Goal: Check status: Check status

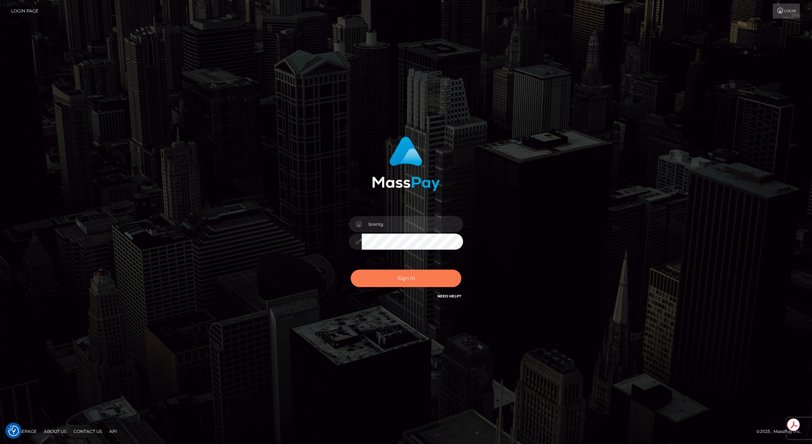
click at [398, 285] on button "Sign in" at bounding box center [405, 278] width 111 height 17
type input "brentg"
click at [415, 289] on div "Sign in Need Help?" at bounding box center [405, 281] width 125 height 32
click at [402, 276] on button "Sign in" at bounding box center [405, 278] width 111 height 17
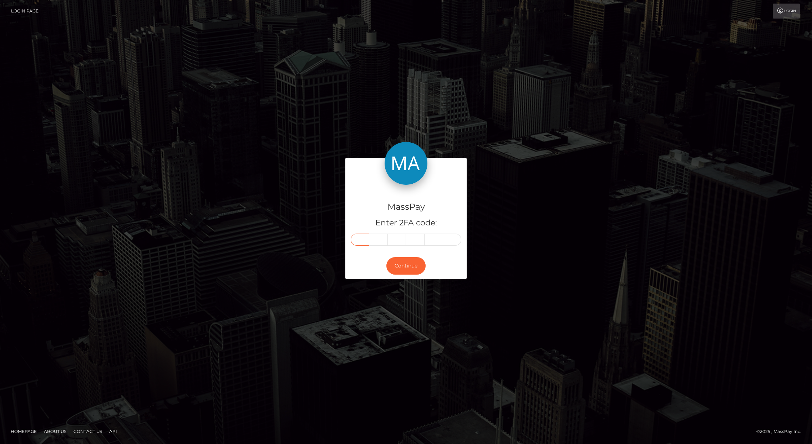
paste input "9"
type input "9"
type input "1"
type input "0"
type input "7"
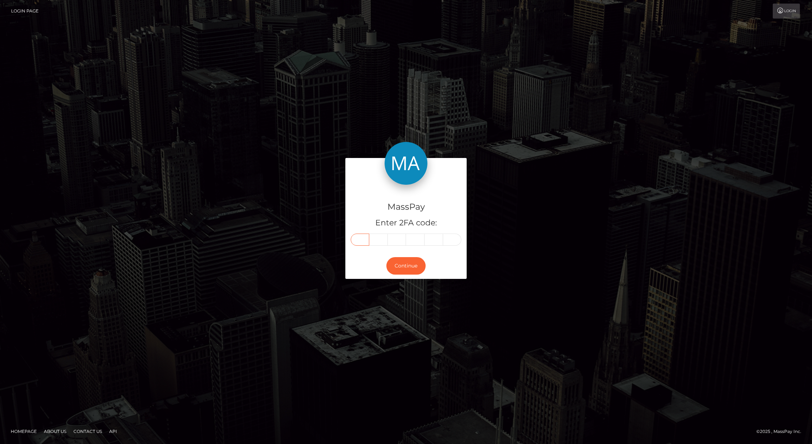
type input "8"
type input "5"
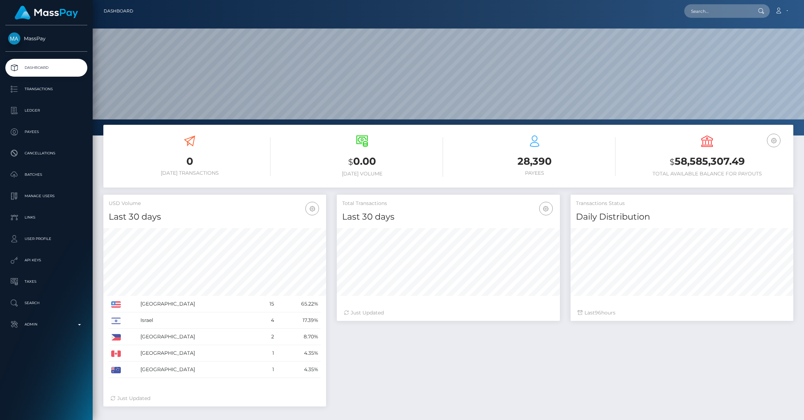
scroll to position [126, 223]
click at [705, 10] on input "text" at bounding box center [718, 11] width 67 height 14
paste input "817720877838774272_2"
type input "817720877838774272_2"
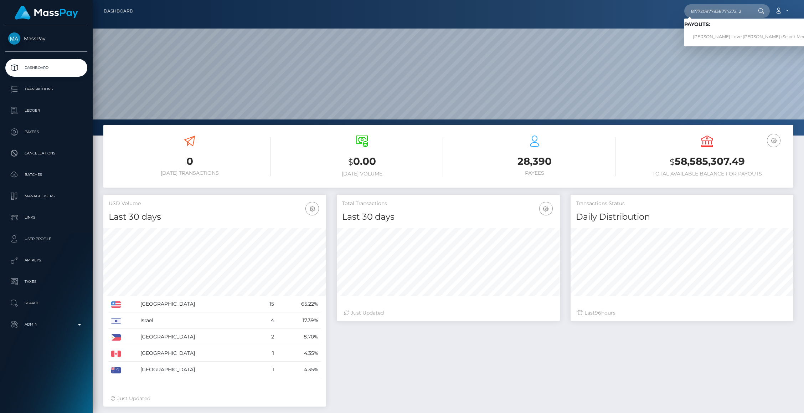
click at [712, 44] on div "Loading... Loading... Payouts: Charlotte Stacy Love Potvin (Select Media LLC - )" at bounding box center [759, 33] width 148 height 28
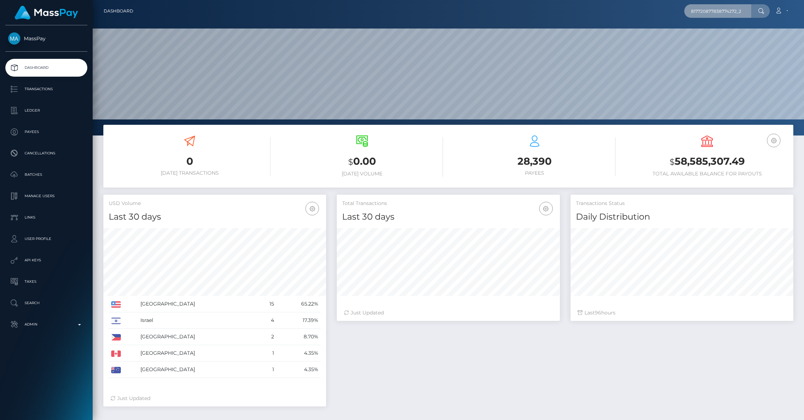
click at [711, 11] on input "817720877838774272_2" at bounding box center [718, 11] width 67 height 14
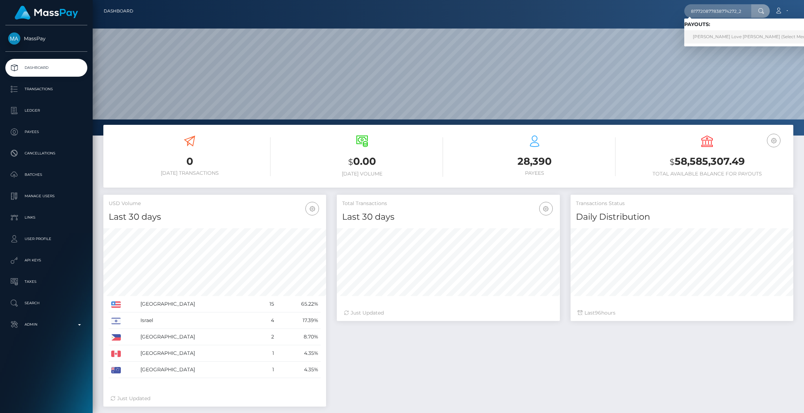
click at [710, 33] on link "Charlotte Stacy Love Potvin (Select Media LLC - )" at bounding box center [759, 36] width 148 height 13
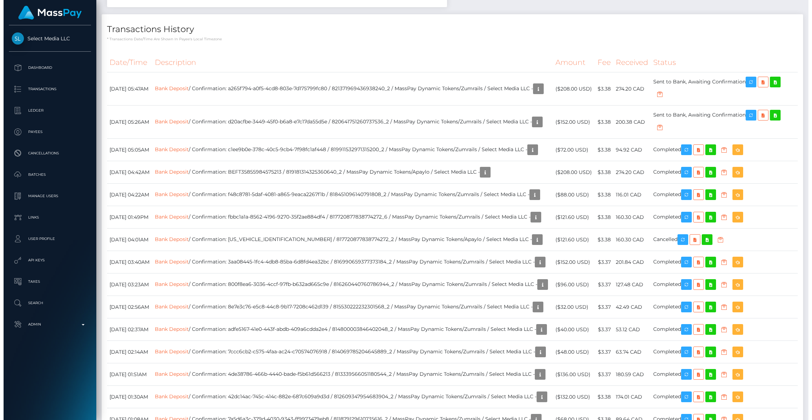
scroll to position [705, 0]
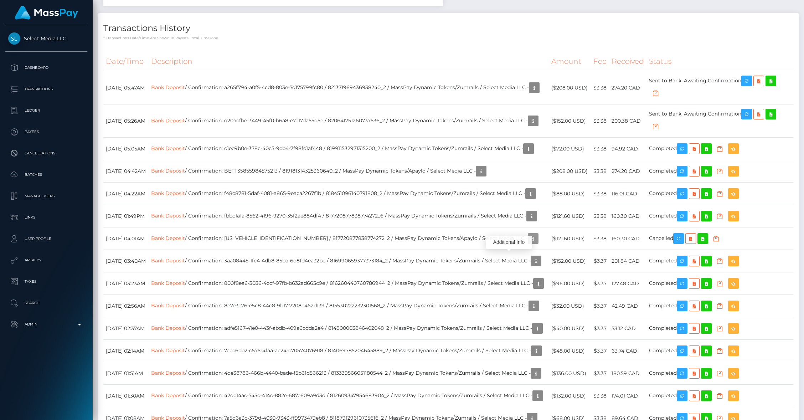
click at [529, 243] on icon "button" at bounding box center [533, 238] width 9 height 9
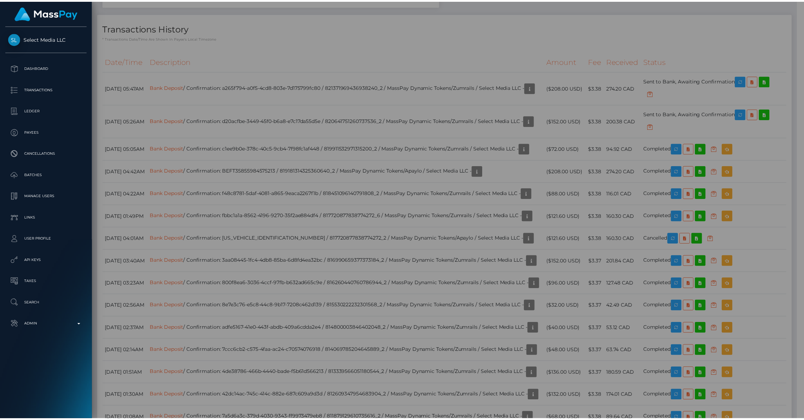
scroll to position [356467, 356330]
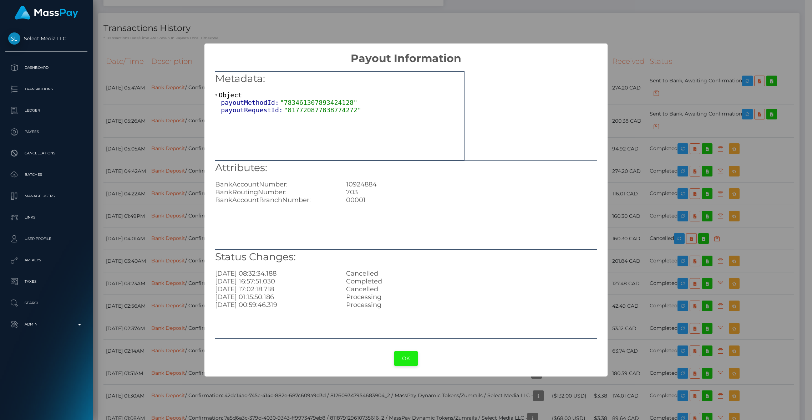
click at [403, 355] on button "OK" at bounding box center [406, 358] width 24 height 15
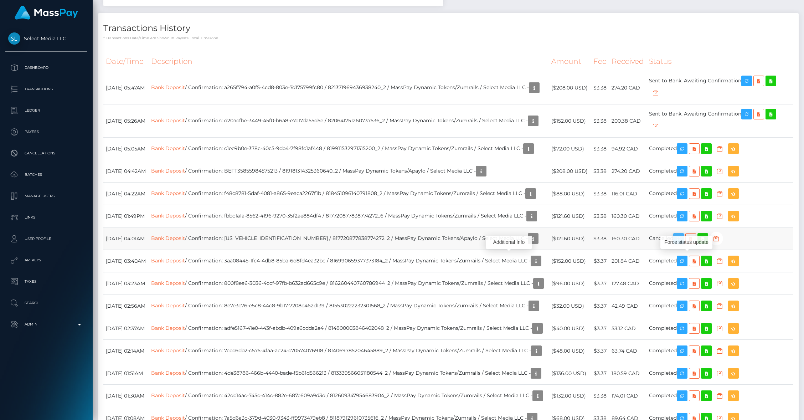
click at [683, 243] on icon "button" at bounding box center [679, 238] width 9 height 9
click at [388, 227] on td "Bank Deposit / Confirmation: fbbc1a1a-8562-4196-9270-35f2ae884df4 / 81772087783…" at bounding box center [349, 216] width 400 height 22
copy td "817720877838774272_6"
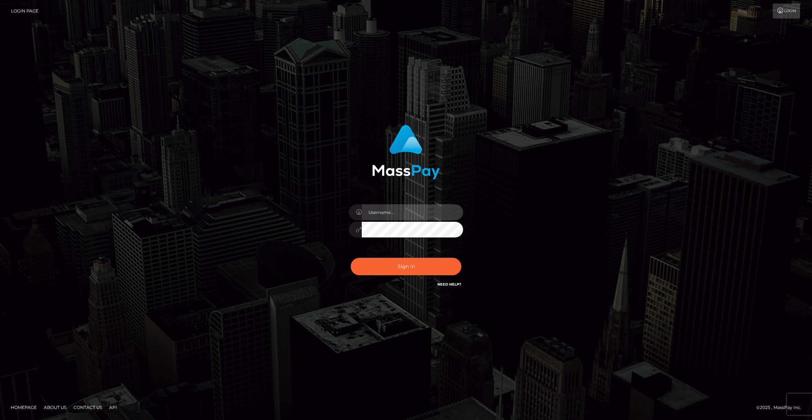
type input "brentg"
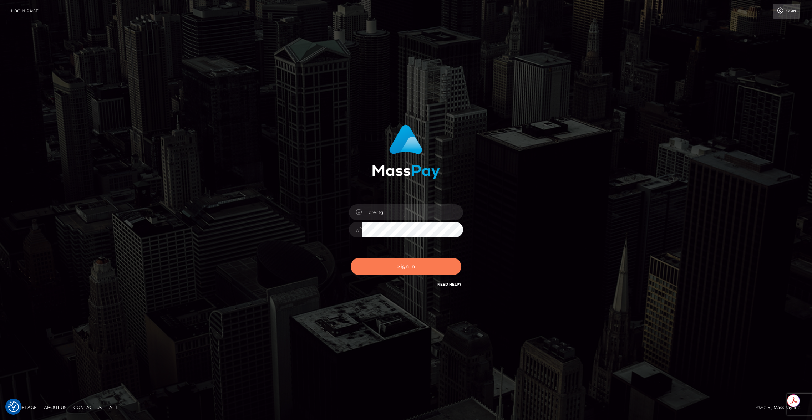
drag, startPoint x: 380, startPoint y: 255, endPoint x: 392, endPoint y: 275, distance: 23.5
click at [380, 255] on div "Sign in Need Help?" at bounding box center [405, 270] width 125 height 32
click at [392, 275] on button "Sign in" at bounding box center [405, 266] width 111 height 17
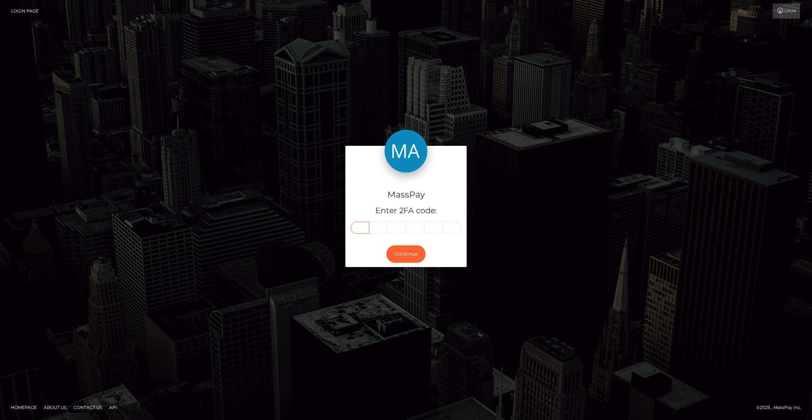
paste input "9"
type input "9"
type input "4"
type input "8"
type input "0"
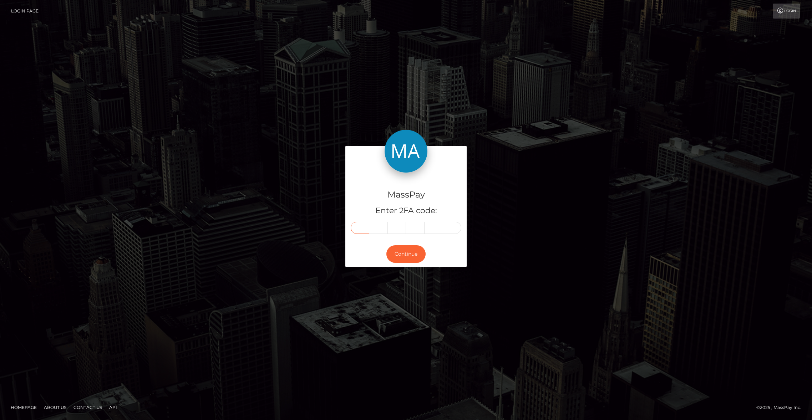
type input "4"
type input "1"
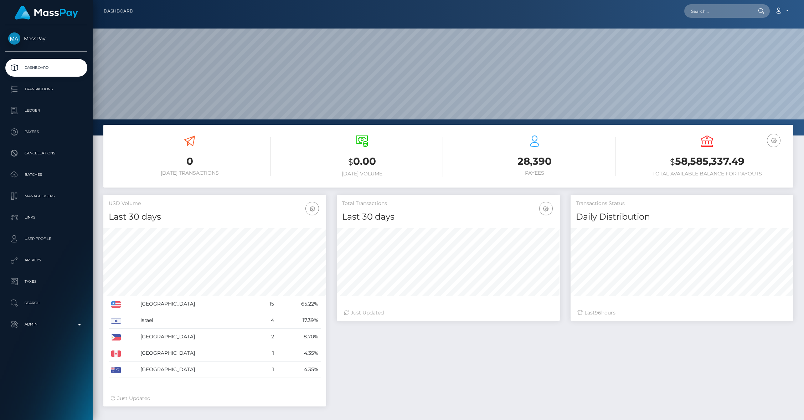
scroll to position [126, 223]
click at [711, 11] on input "text" at bounding box center [718, 11] width 67 height 14
paste input "817720877838774272_2"
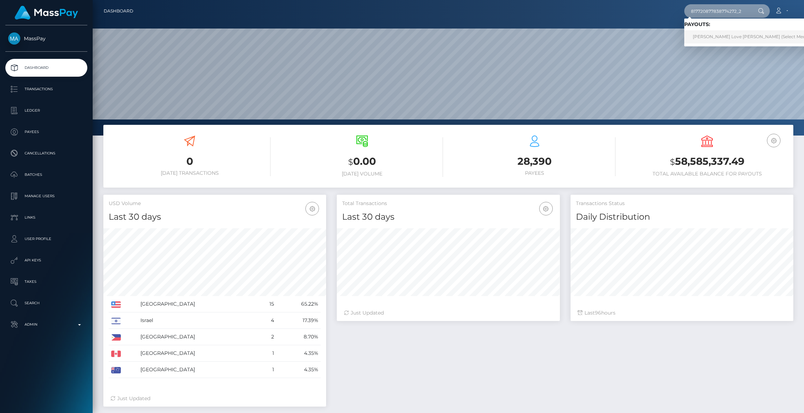
type input "817720877838774272_2"
click at [747, 37] on link "[PERSON_NAME] Love [PERSON_NAME] (Select Media LLC - )" at bounding box center [759, 36] width 148 height 13
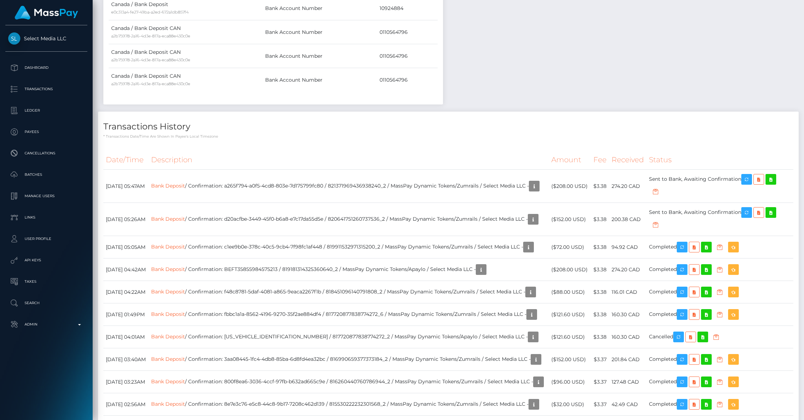
scroll to position [655, 0]
